Goal: Task Accomplishment & Management: Manage account settings

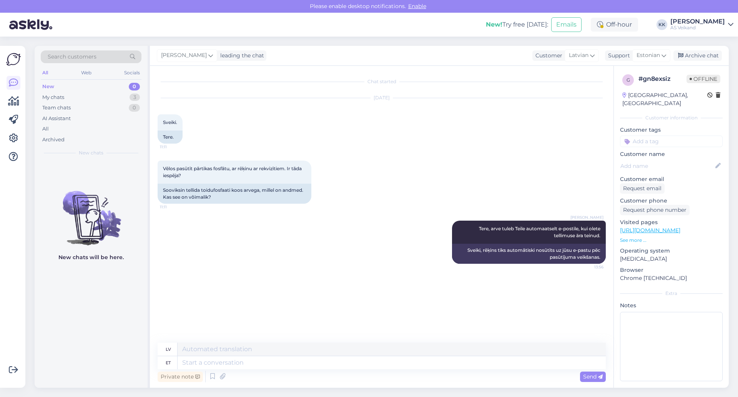
drag, startPoint x: 0, startPoint y: 0, endPoint x: 703, endPoint y: 31, distance: 704.1
click at [705, 33] on div "New! Try free [DATE]: Emails Off-hour KK [PERSON_NAME] AS Veikand" at bounding box center [369, 25] width 738 height 24
click at [703, 29] on div "AS Veikand" at bounding box center [698, 28] width 55 height 6
click at [660, 80] on div "Log out" at bounding box center [687, 79] width 94 height 14
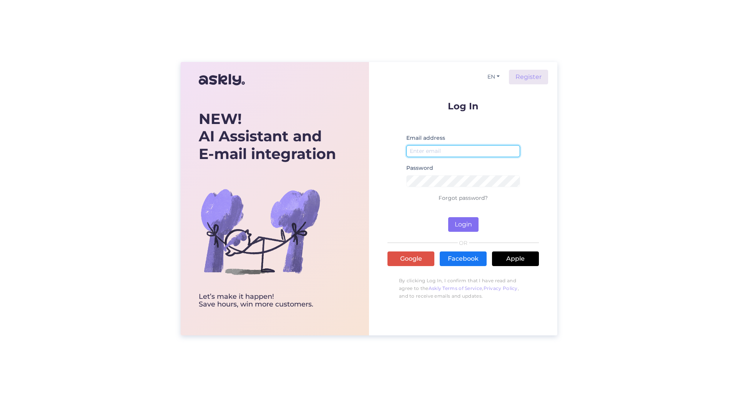
type input "kaisa.kotter@veikand.ee"
click at [459, 227] on button "Login" at bounding box center [463, 224] width 30 height 15
